Goal: Transaction & Acquisition: Purchase product/service

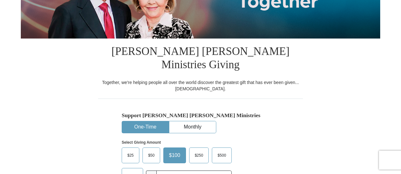
scroll to position [126, 0]
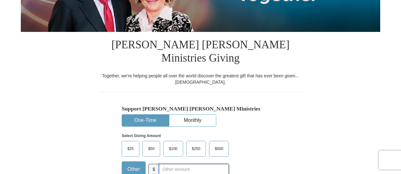
click at [168, 164] on input "text" at bounding box center [194, 169] width 70 height 11
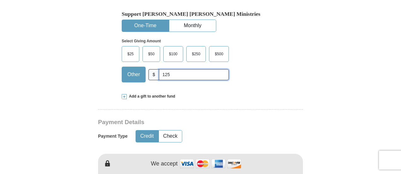
scroll to position [252, 0]
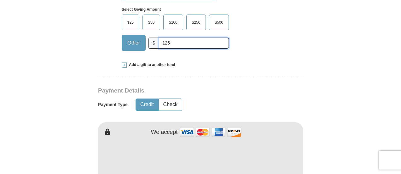
type input "125"
type input "[PERSON_NAME]"
type input "Hully"
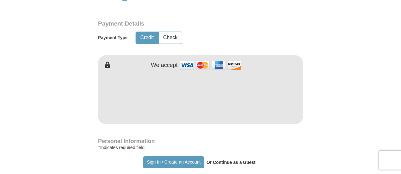
scroll to position [347, 0]
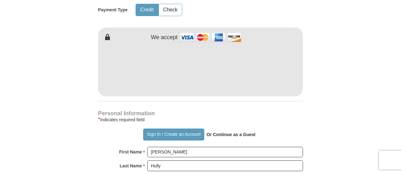
click at [225, 132] on strong "Or Continue as a Guest" at bounding box center [231, 134] width 49 height 5
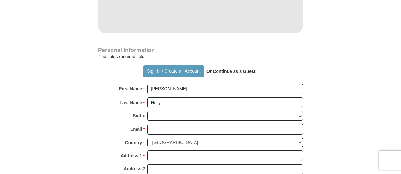
scroll to position [441, 0]
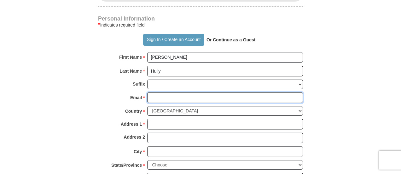
click at [164, 92] on input "Email *" at bounding box center [225, 97] width 156 height 11
type input "[EMAIL_ADDRESS][DOMAIN_NAME]"
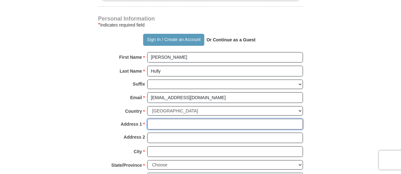
type input "16840 New Autumn Dr"
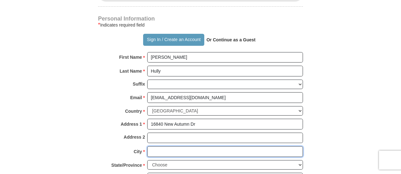
type input "Monument"
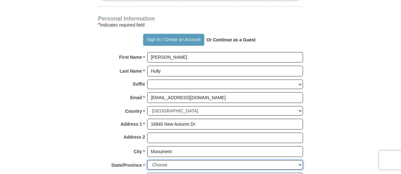
select select "CO"
type input "80132-9284"
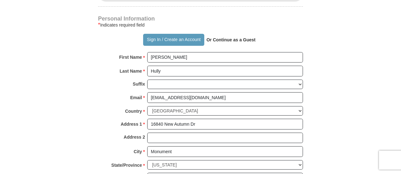
type input "4066984796"
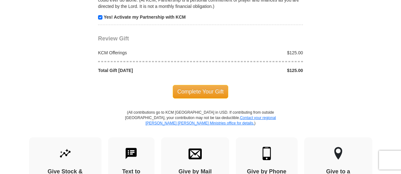
scroll to position [694, 0]
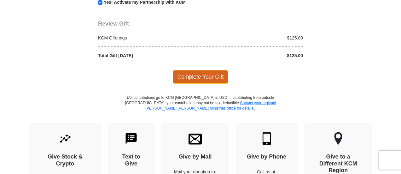
click at [187, 70] on span "Complete Your Gift" at bounding box center [201, 76] width 56 height 13
